Goal: Task Accomplishment & Management: Use online tool/utility

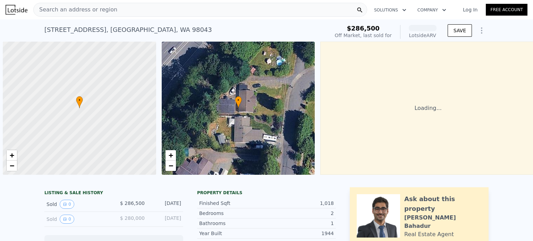
scroll to position [0, 3]
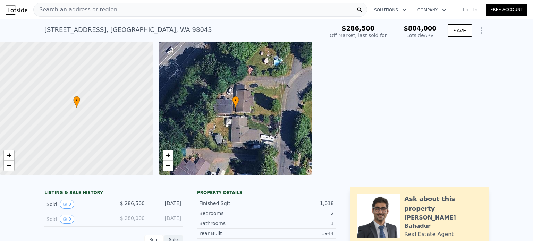
click at [68, 10] on span "Search an address or region" at bounding box center [76, 10] width 84 height 8
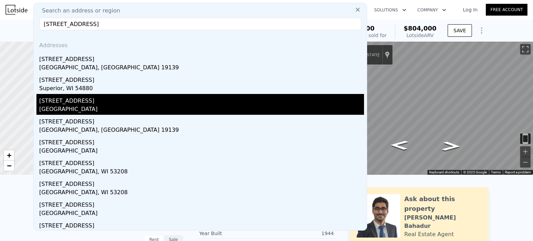
type input "[STREET_ADDRESS]"
click at [104, 95] on div "[STREET_ADDRESS]" at bounding box center [201, 99] width 325 height 11
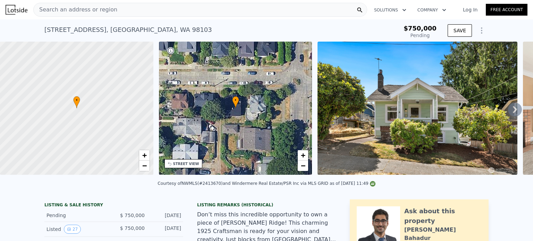
click at [484, 30] on icon "Show Options" at bounding box center [482, 30] width 8 height 8
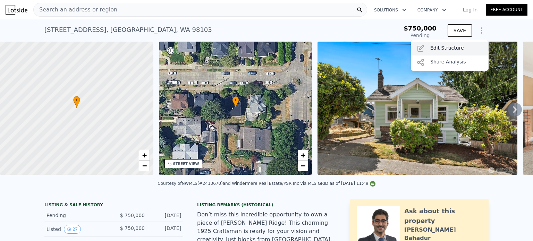
click at [457, 45] on div "Edit Structure" at bounding box center [450, 49] width 78 height 14
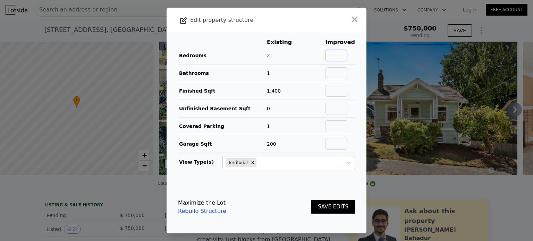
click at [346, 53] on input "text" at bounding box center [336, 56] width 22 height 12
type input "5"
type input "3.5"
click at [348, 87] on input "text" at bounding box center [336, 91] width 22 height 12
type input "$ 874,000"
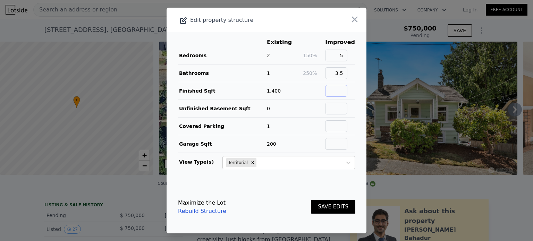
type input "-$ 3,339"
type input "2290"
type input "0"
type input "2"
type input "400"
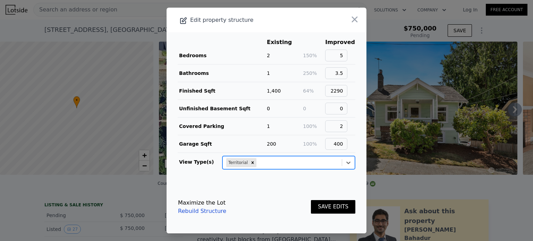
click at [346, 198] on div "SAVE EDITS" at bounding box center [333, 207] width 44 height 31
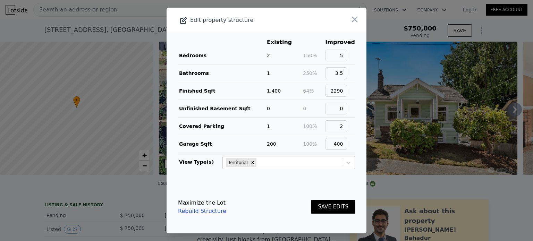
click at [349, 202] on button "SAVE EDITS" at bounding box center [333, 207] width 44 height 14
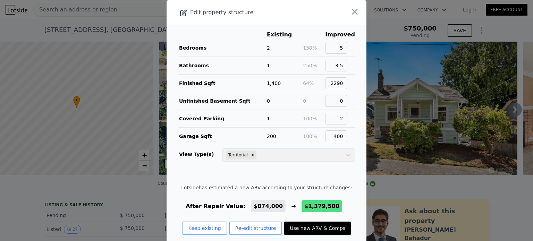
click at [251, 229] on button "Re-edit structure" at bounding box center [255, 228] width 53 height 13
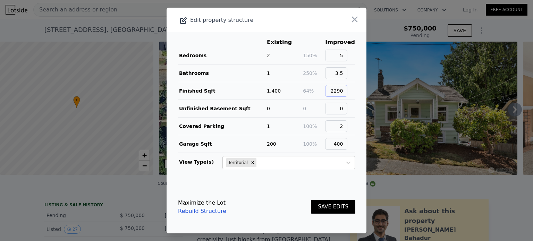
drag, startPoint x: 337, startPoint y: 92, endPoint x: 367, endPoint y: 89, distance: 30.0
click at [367, 89] on div "​ Edit property structure Existing Improved Bedrooms 2 150% 5 Bathrooms 1 250% …" at bounding box center [266, 120] width 533 height 241
type input "2490"
type input "1"
type input "200"
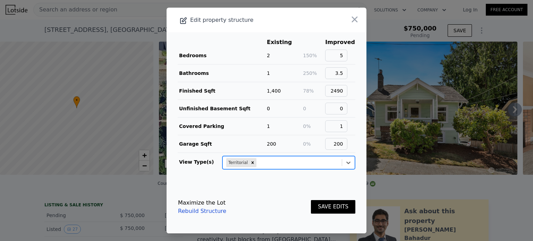
click at [344, 204] on button "SAVE EDITS" at bounding box center [333, 207] width 44 height 14
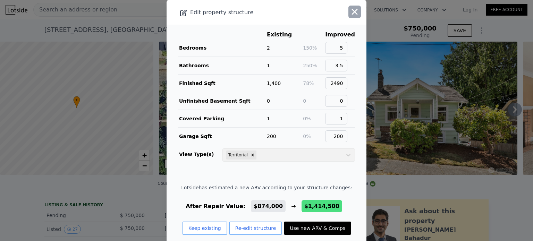
click at [351, 6] on button "button" at bounding box center [355, 12] width 12 height 12
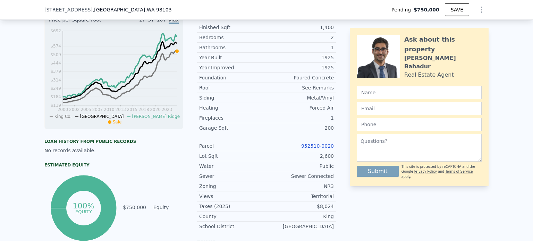
scroll to position [2, 0]
